Goal: Information Seeking & Learning: Understand process/instructions

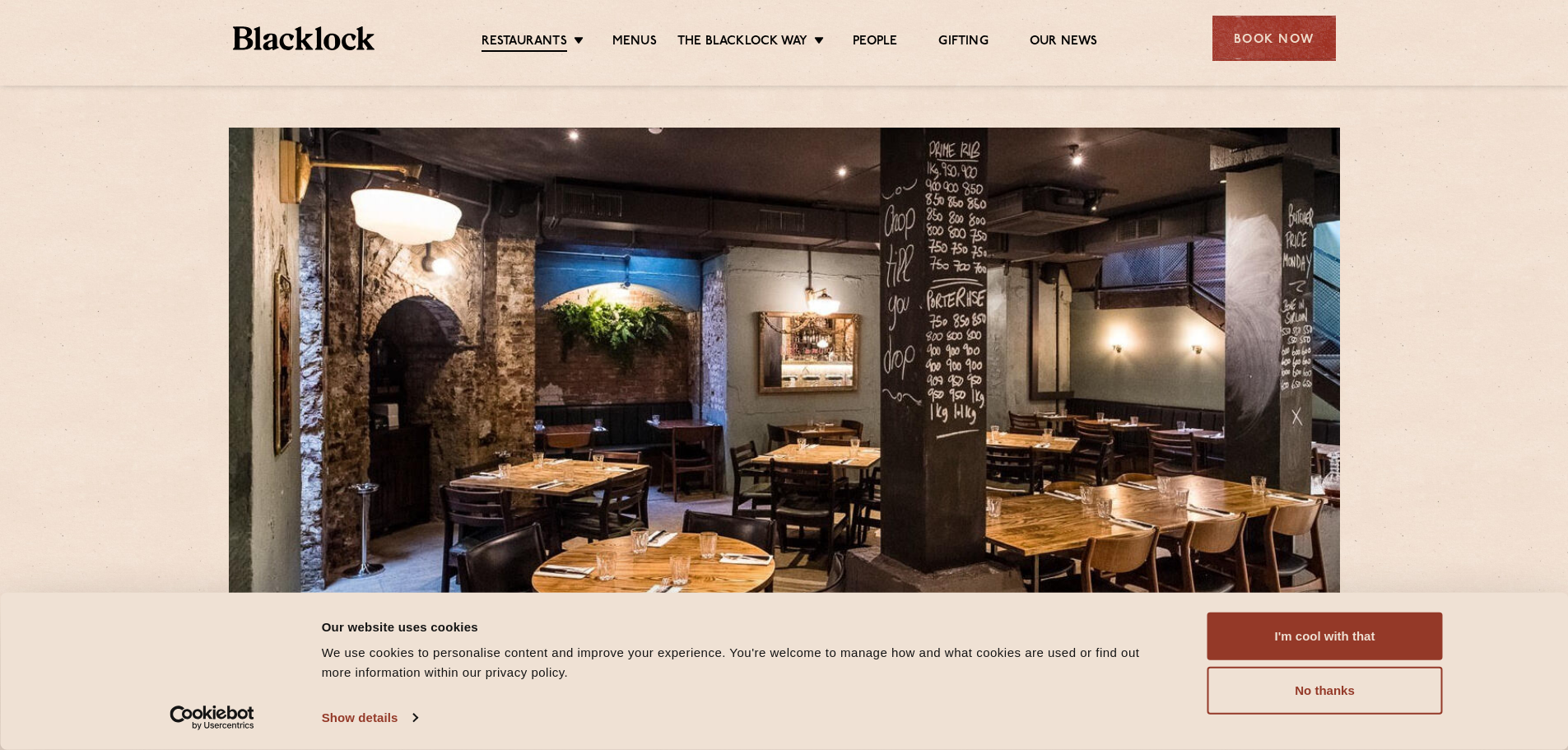
click at [1318, 641] on button "I'm cool with that" at bounding box center [1325, 636] width 236 height 48
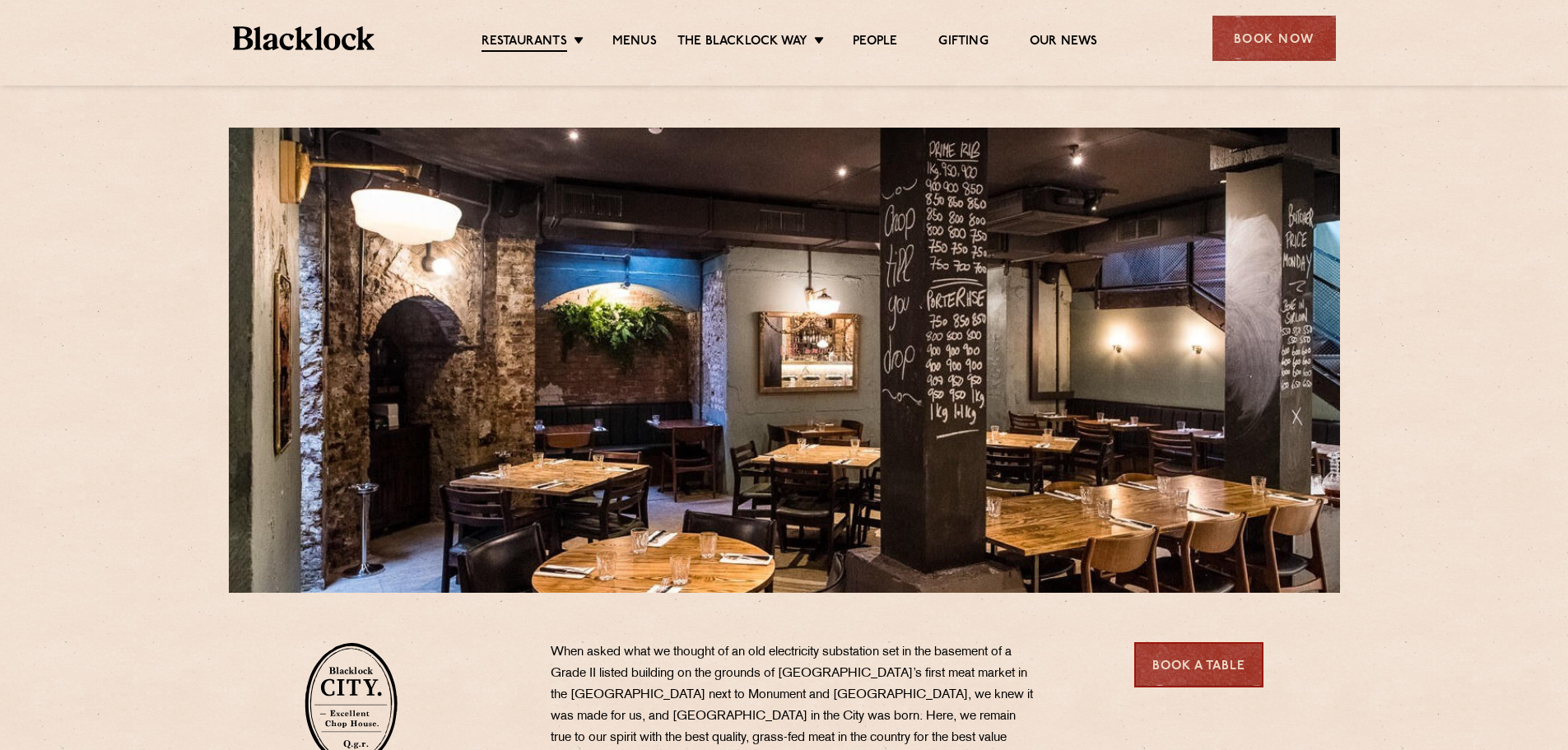
click at [650, 41] on link "Menus" at bounding box center [634, 41] width 45 height 16
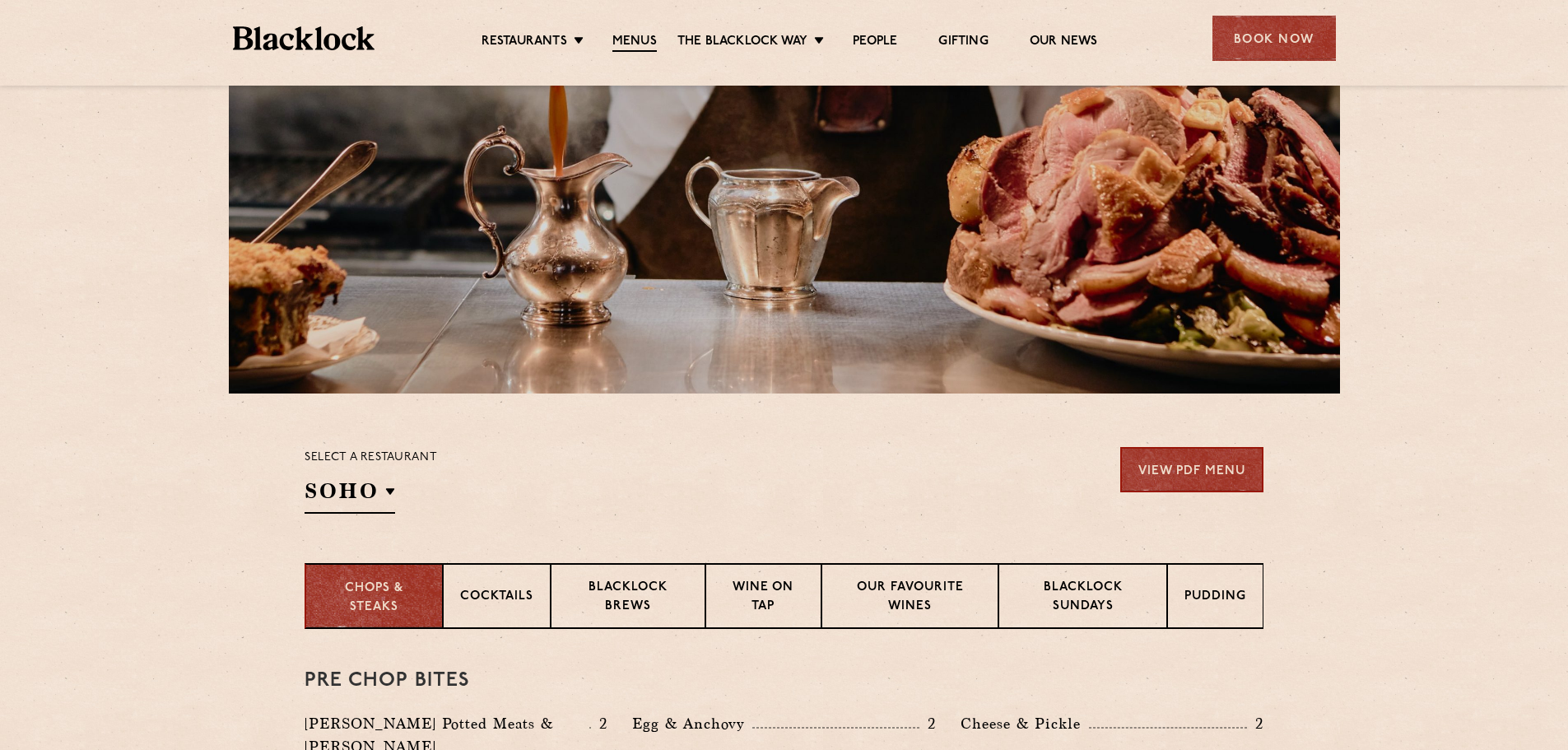
scroll to position [237, 0]
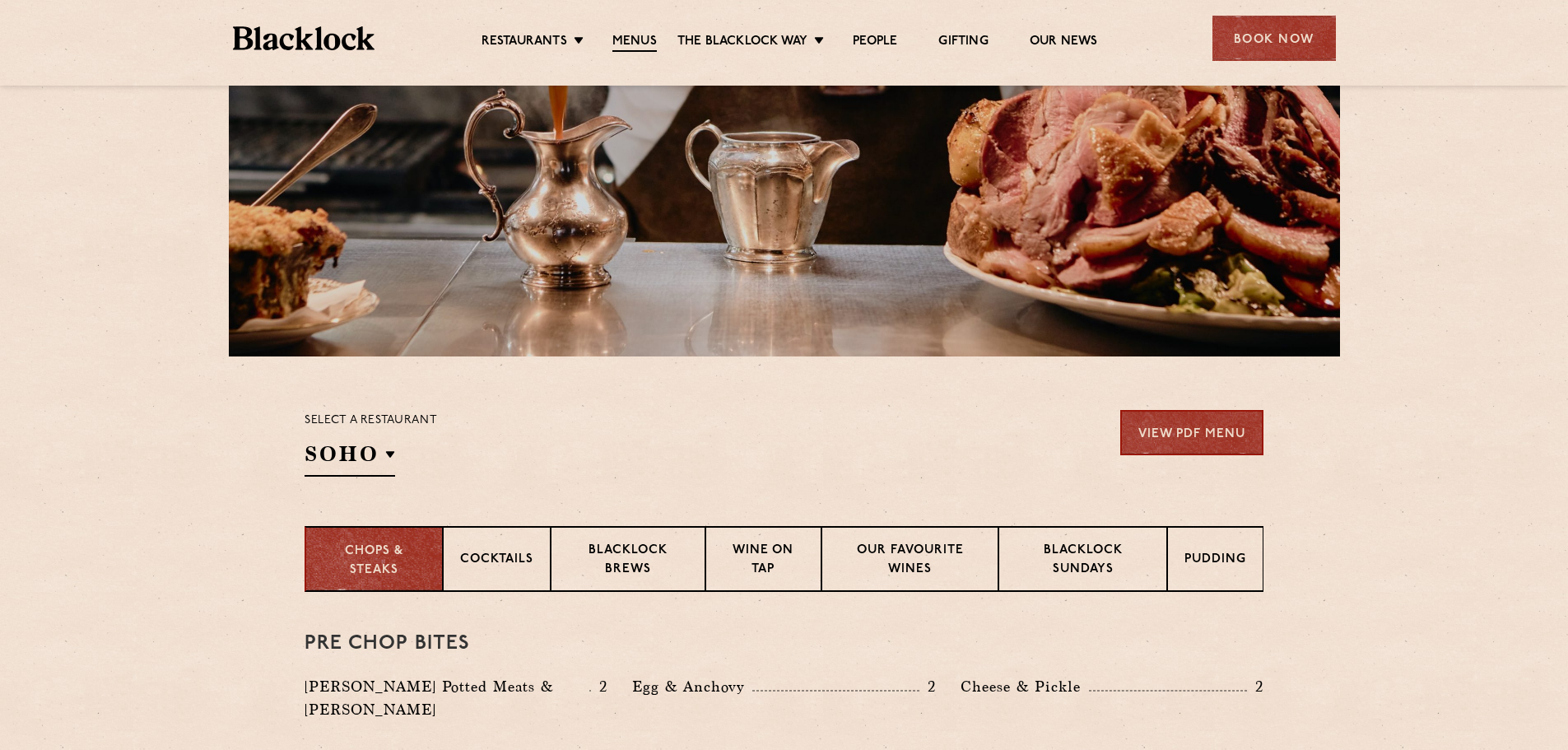
click at [392, 451] on h2 "SOHO" at bounding box center [349, 458] width 91 height 37
click at [0, 0] on p "City" at bounding box center [0, 0] width 0 height 0
click at [1217, 432] on link "View PDF Menu" at bounding box center [1191, 432] width 143 height 45
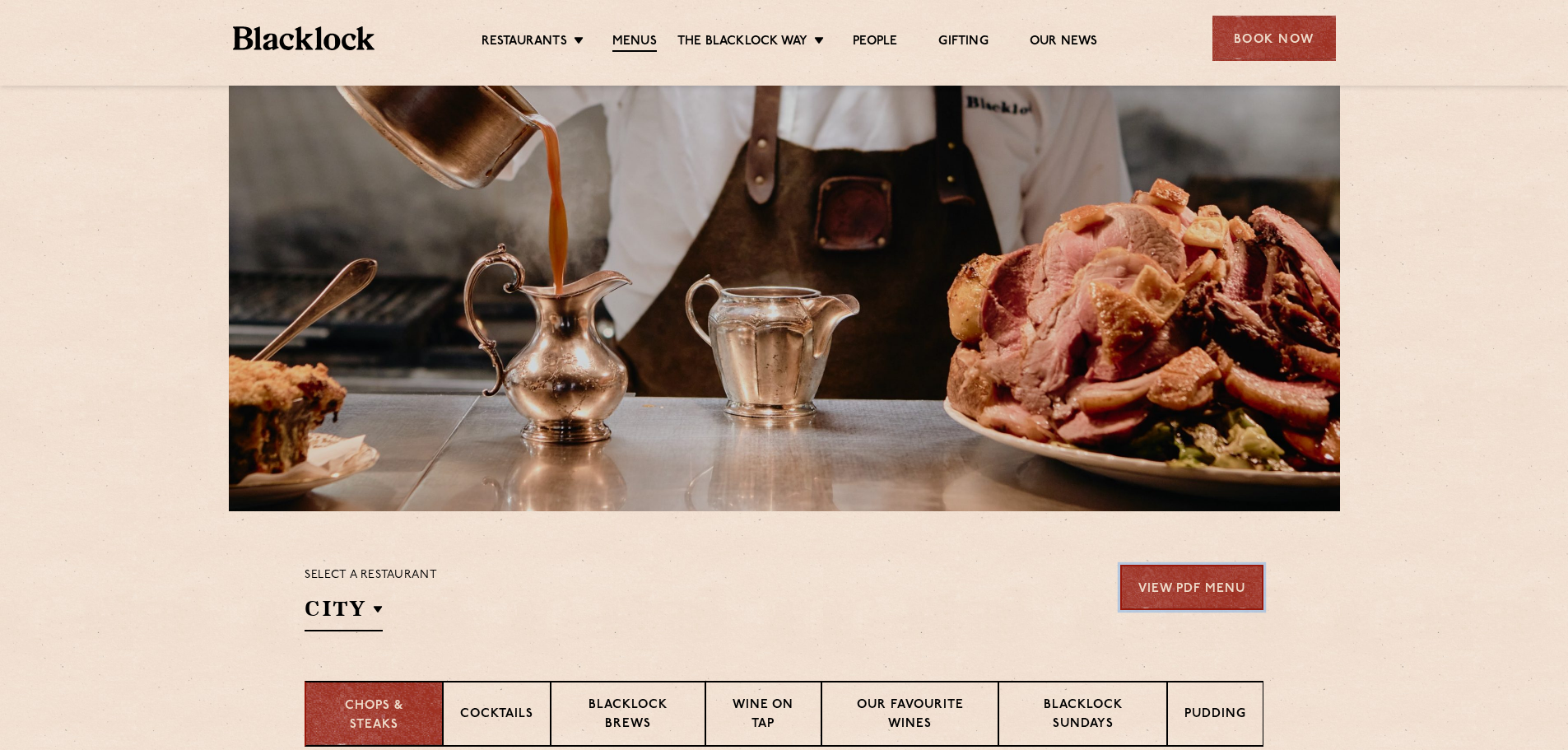
scroll to position [0, 0]
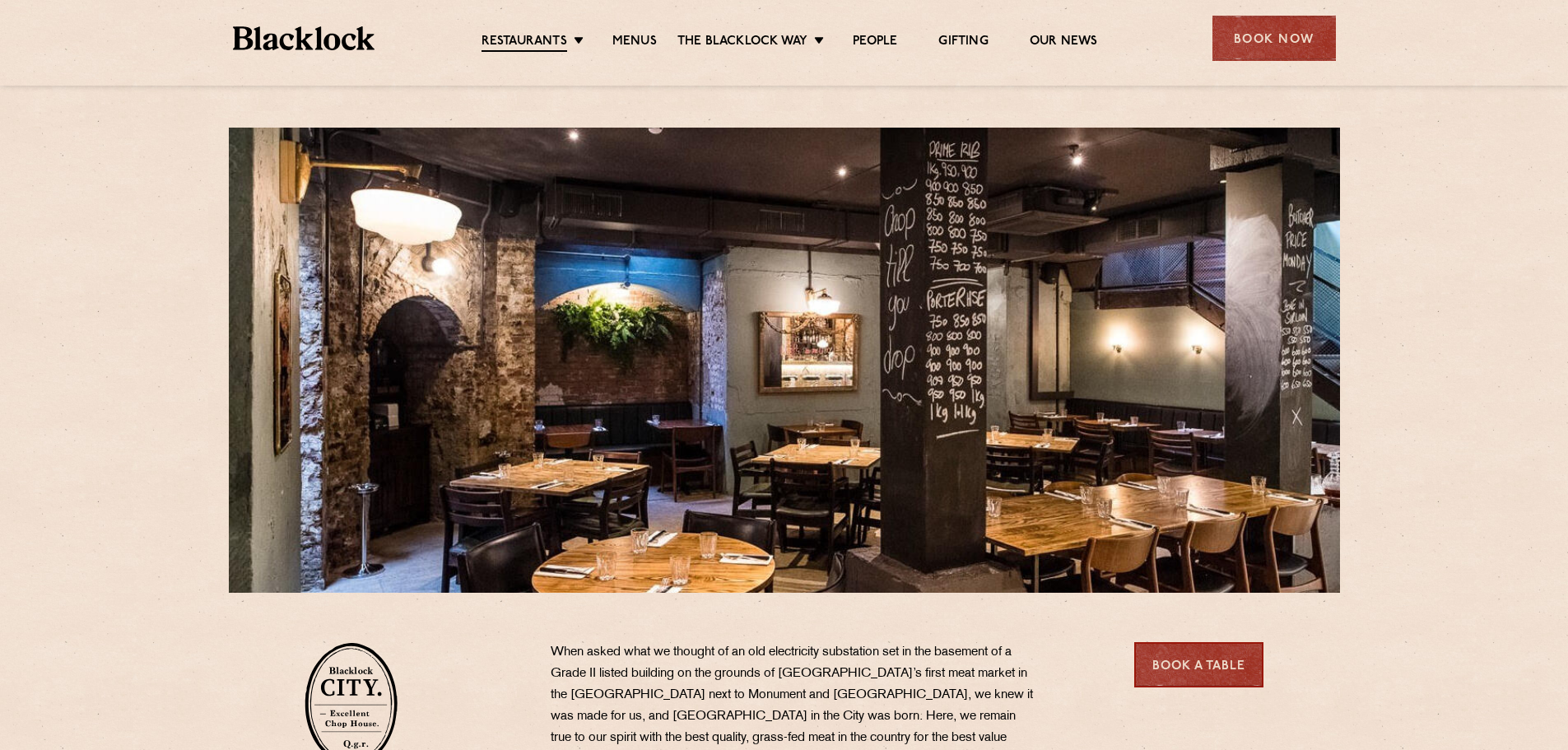
click at [631, 35] on link "Menus" at bounding box center [634, 41] width 45 height 16
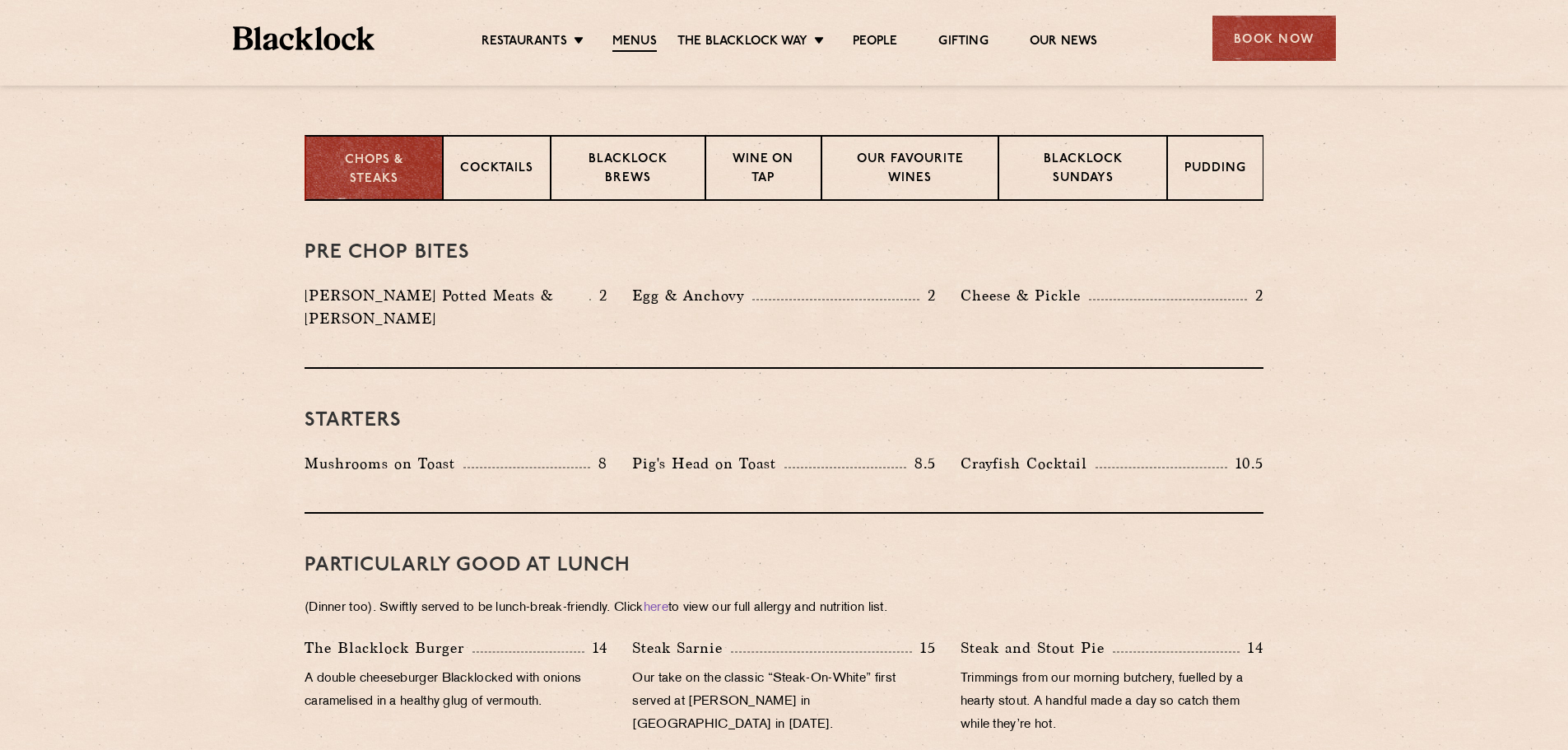
scroll to position [391, 0]
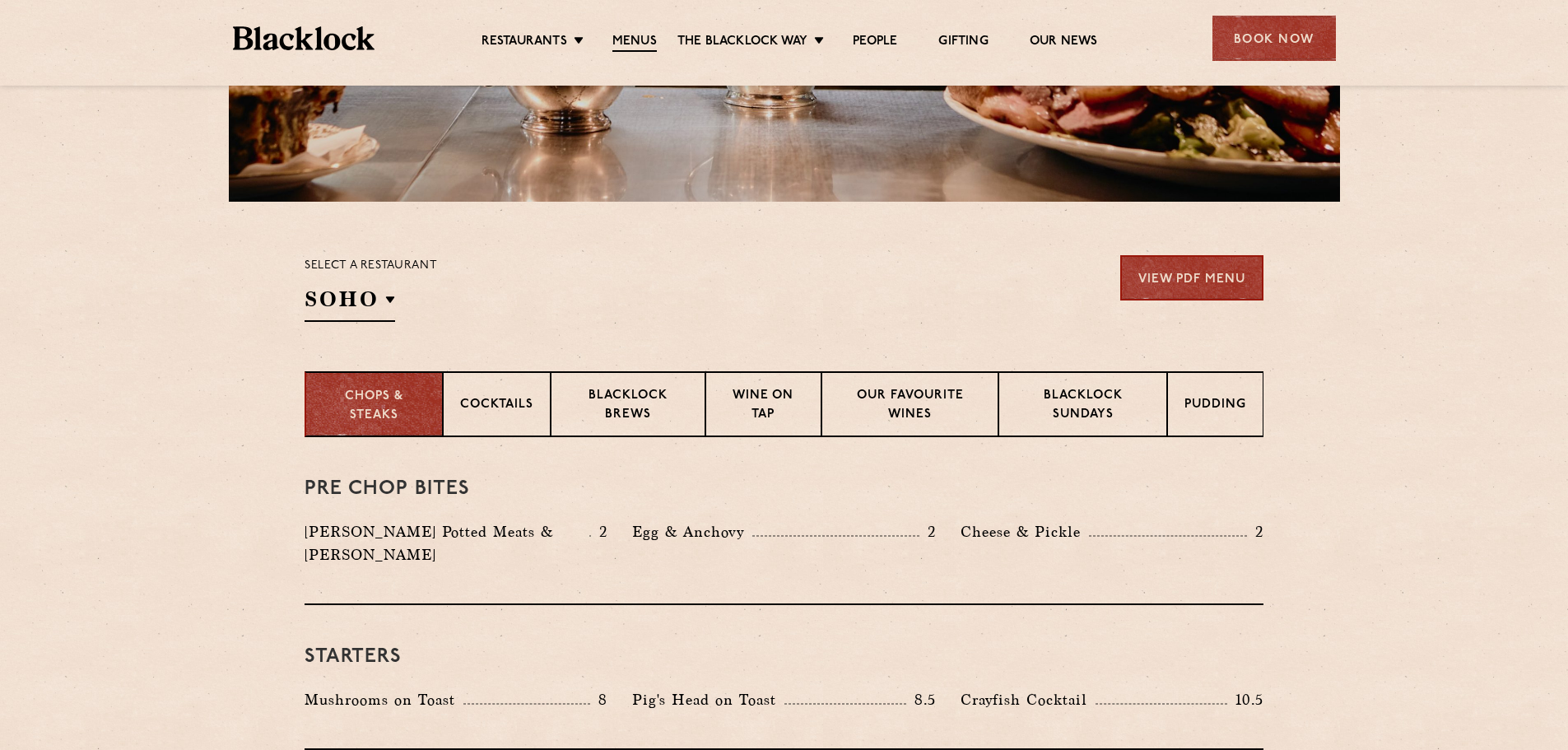
click at [393, 302] on h2 "SOHO" at bounding box center [349, 303] width 91 height 37
click at [0, 0] on li "City" at bounding box center [0, 0] width 0 height 0
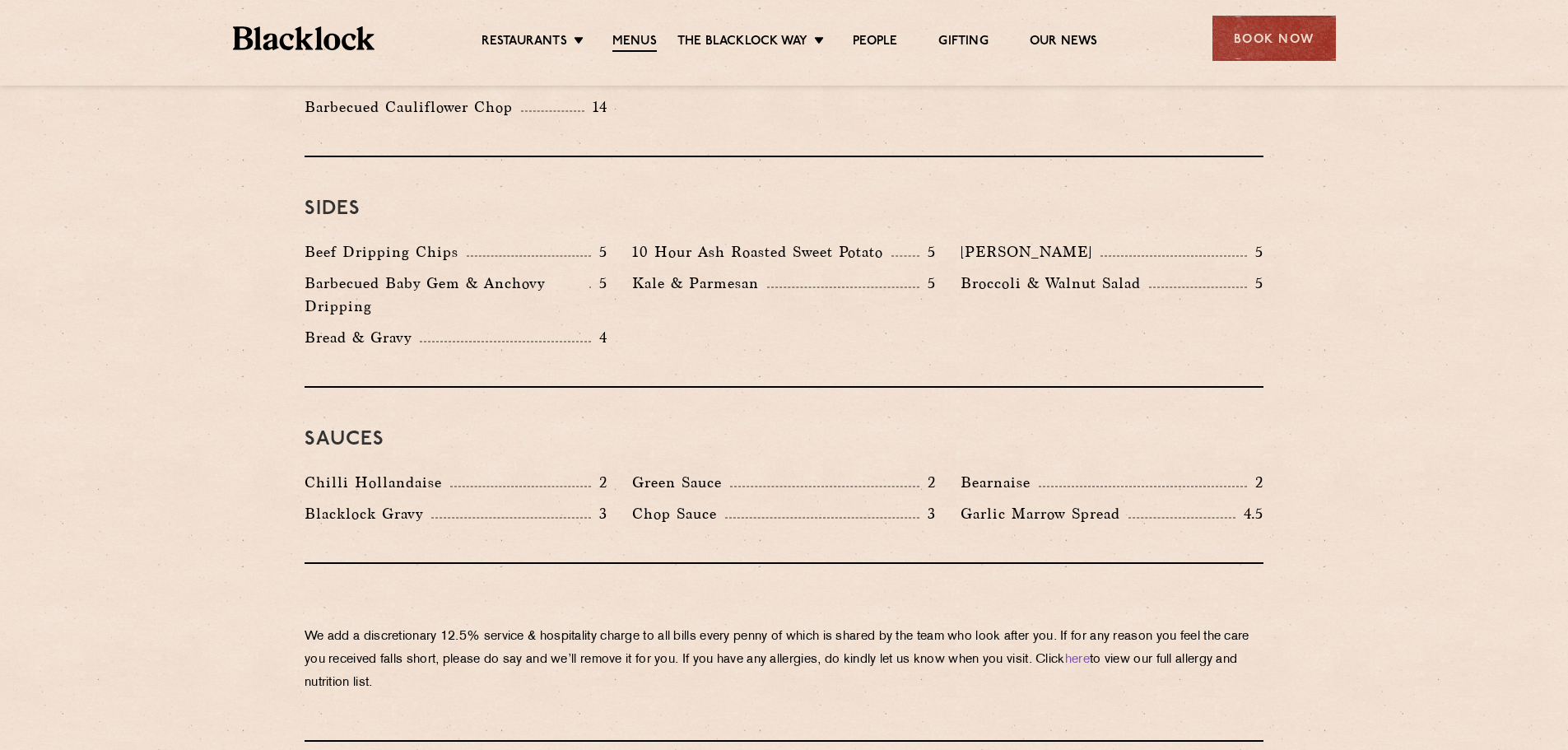
scroll to position [2615, 0]
